Goal: Task Accomplishment & Management: Use online tool/utility

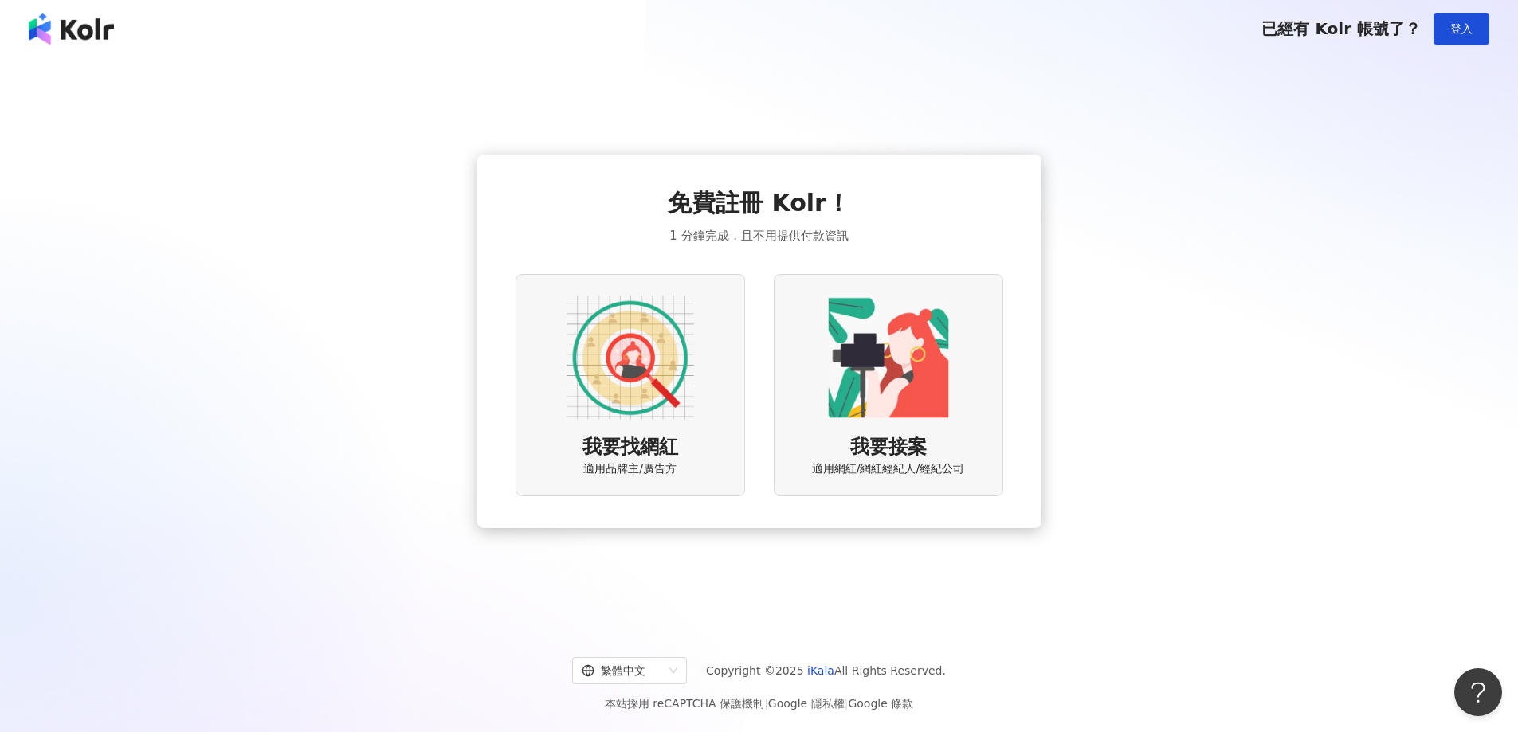
click at [694, 387] on div "我要找網紅 適用品牌主/廣告方" at bounding box center [631, 385] width 230 height 222
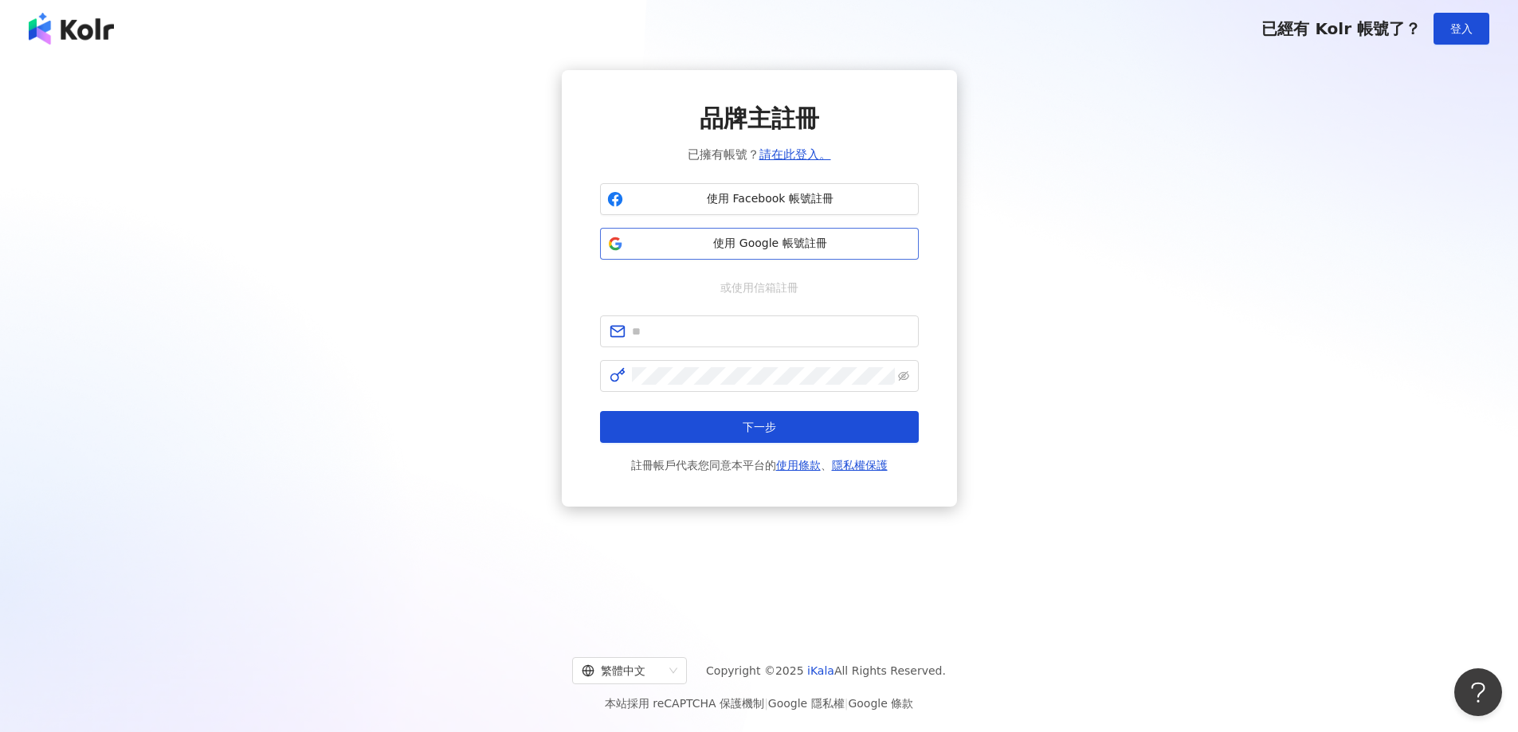
click at [787, 231] on button "使用 Google 帳號註冊" at bounding box center [759, 244] width 319 height 32
click at [874, 190] on button "使用 Facebook 帳號註冊" at bounding box center [759, 199] width 319 height 32
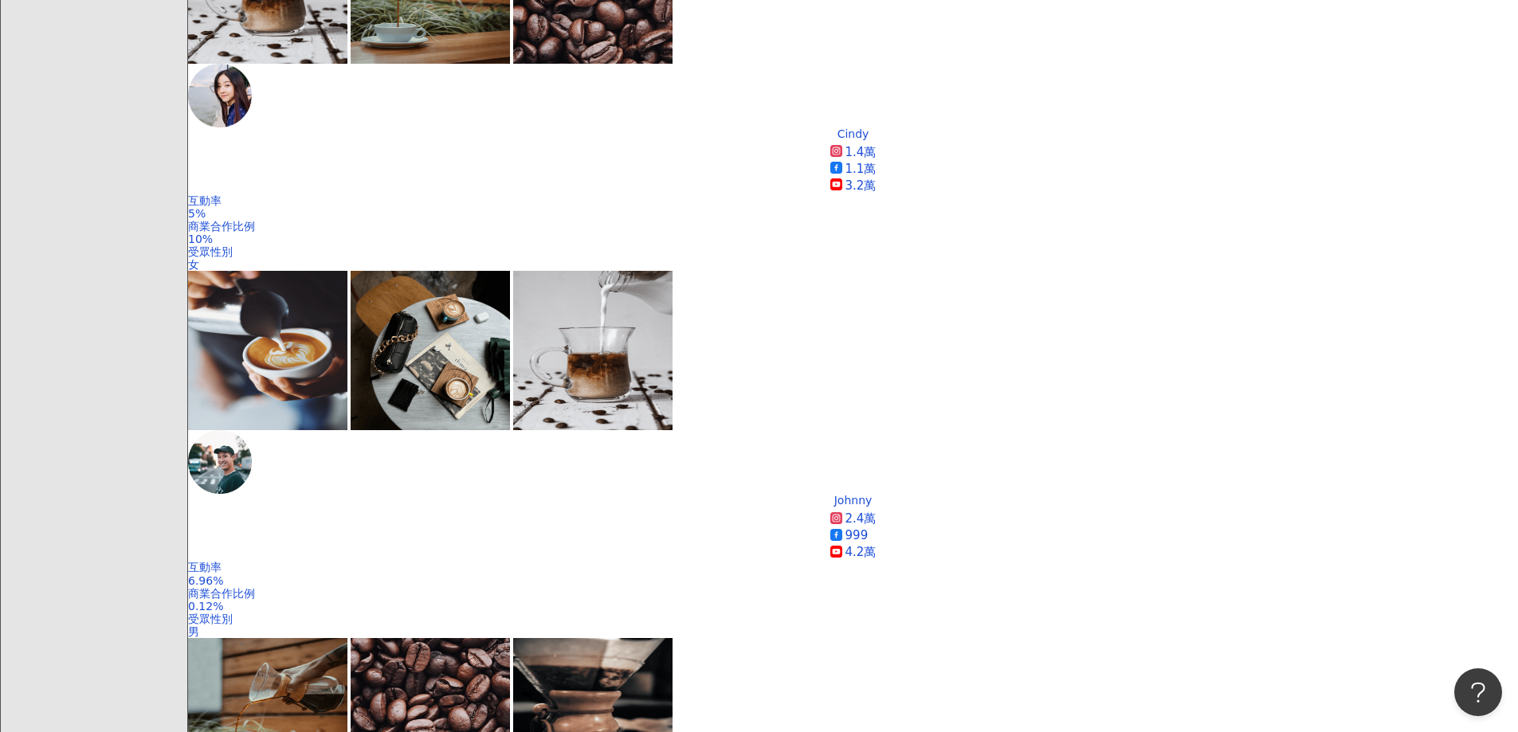
scroll to position [792, 0]
